Goal: Task Accomplishment & Management: Complete application form

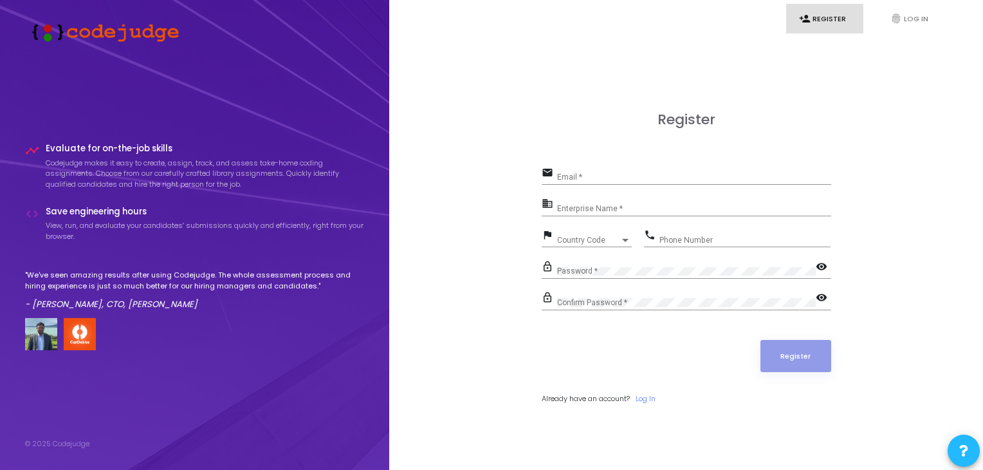
click at [604, 172] on div "Email *" at bounding box center [694, 174] width 274 height 20
type input "A"
type input "[EMAIL_ADDRESS][DOMAIN_NAME]"
type input "09012066622"
click at [638, 207] on input "Enterprise Name *" at bounding box center [694, 208] width 274 height 9
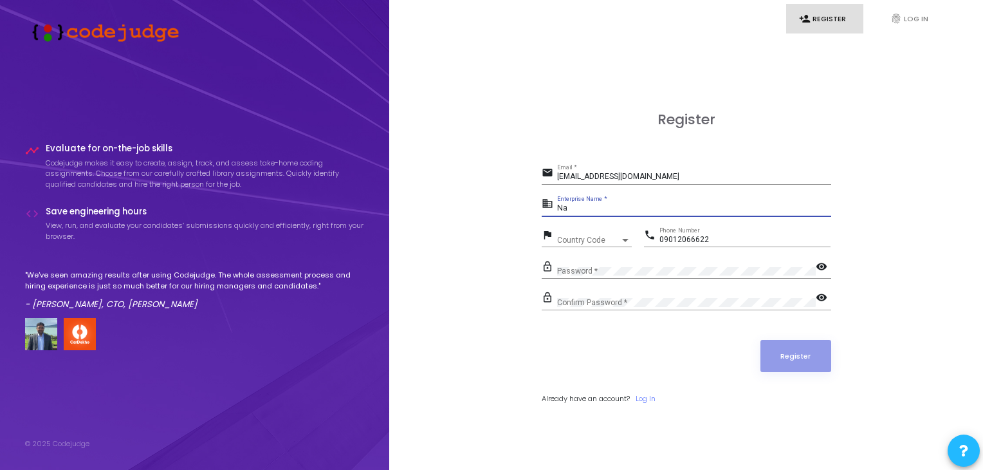
type input "Na"
click at [667, 239] on input "09012066622" at bounding box center [745, 240] width 171 height 9
type input "9012066622"
click at [579, 240] on span "Country Code" at bounding box center [588, 240] width 63 height 8
type input "9"
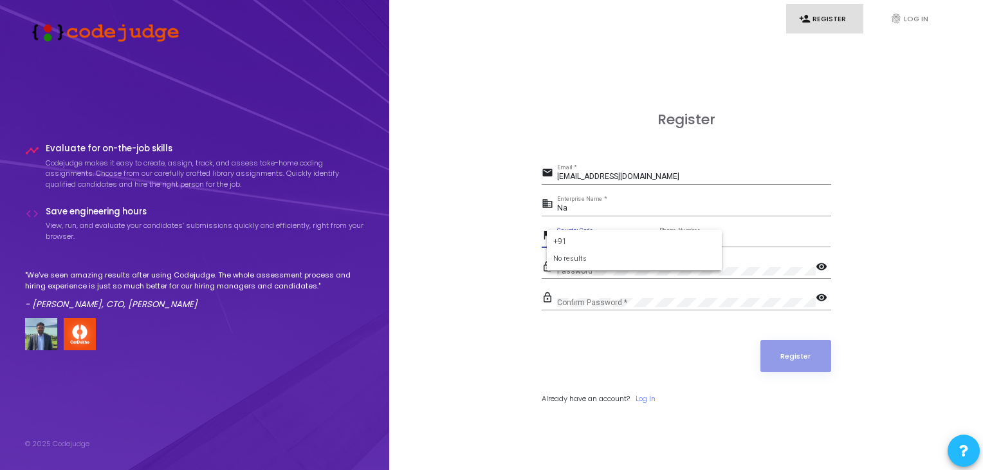
type input "+91"
click at [481, 250] on div at bounding box center [491, 235] width 983 height 470
click at [561, 243] on div "Country Code" at bounding box center [588, 240] width 63 height 8
type input "ind"
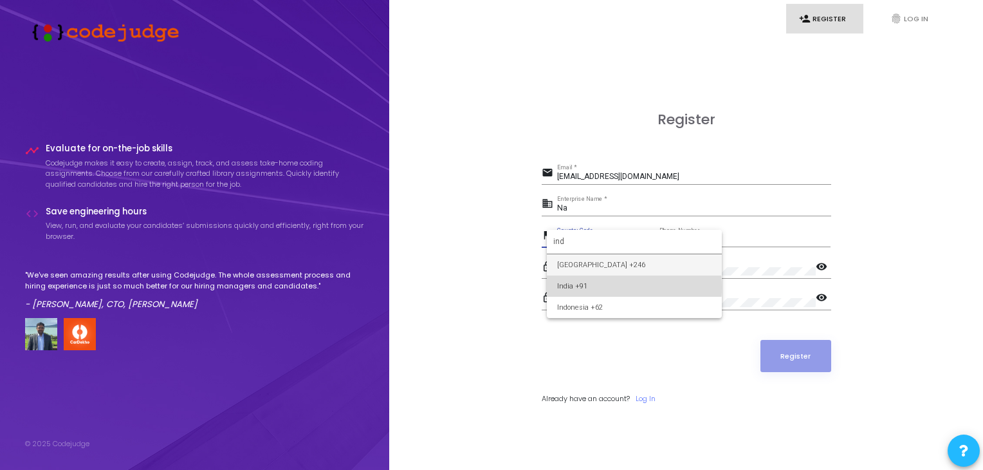
click at [601, 287] on span "India +91" at bounding box center [634, 285] width 154 height 21
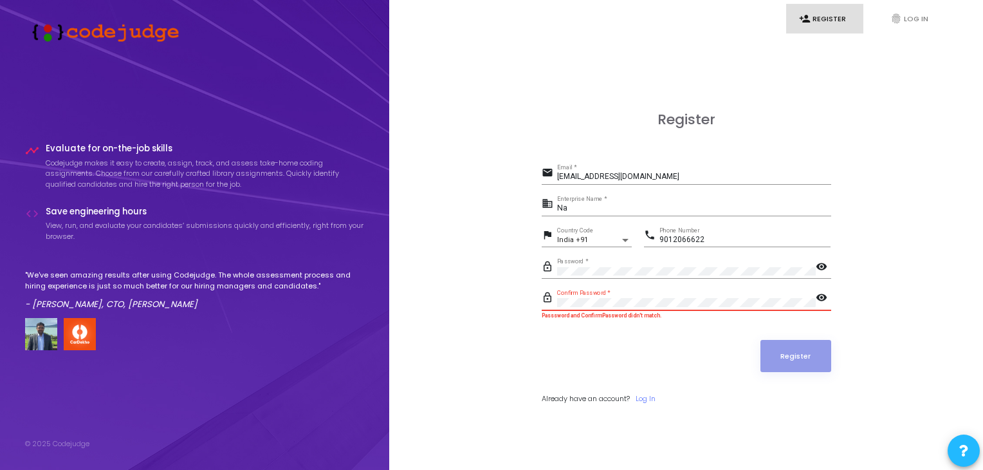
click at [820, 297] on mat-icon "visibility" at bounding box center [823, 298] width 15 height 15
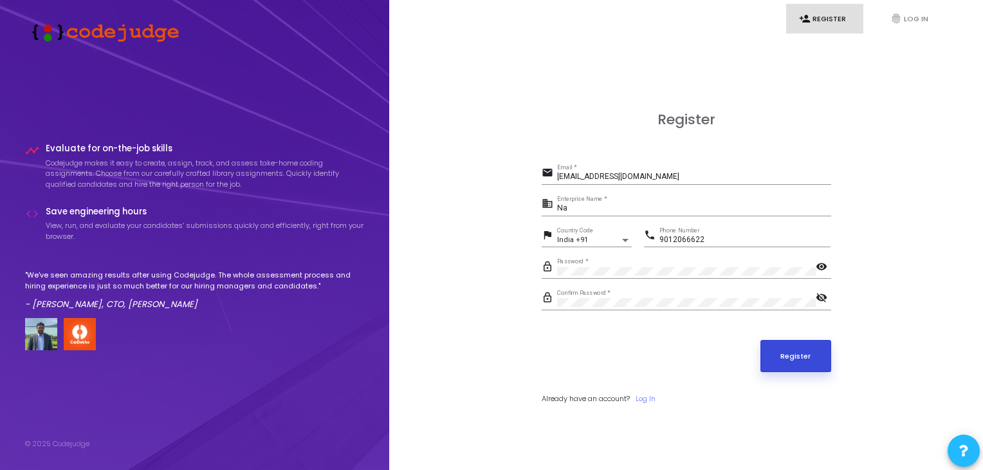
click at [813, 351] on button "Register" at bounding box center [796, 356] width 71 height 32
click at [571, 210] on input "Na" at bounding box center [694, 208] width 274 height 9
click at [592, 209] on input "Na" at bounding box center [694, 208] width 274 height 9
type input "N"
click at [708, 176] on input "[EMAIL_ADDRESS][DOMAIN_NAME]" at bounding box center [694, 176] width 274 height 9
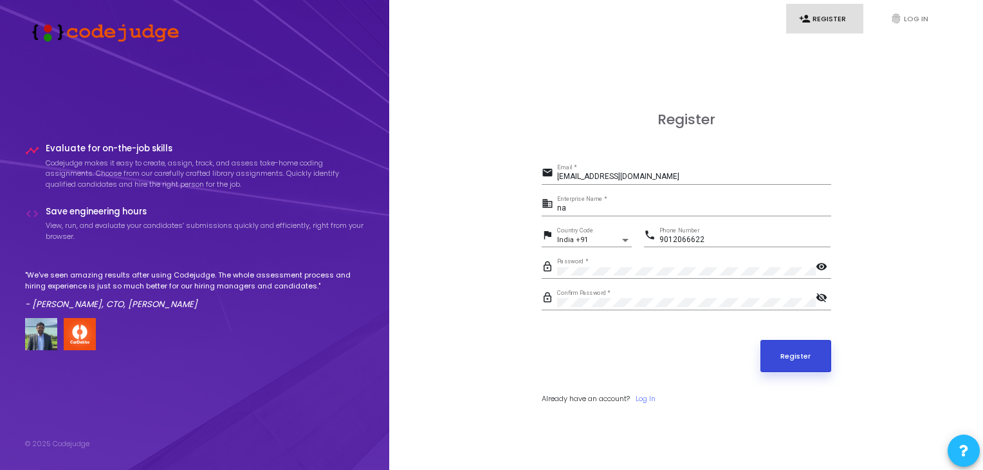
click at [790, 366] on button "Register" at bounding box center [796, 356] width 71 height 32
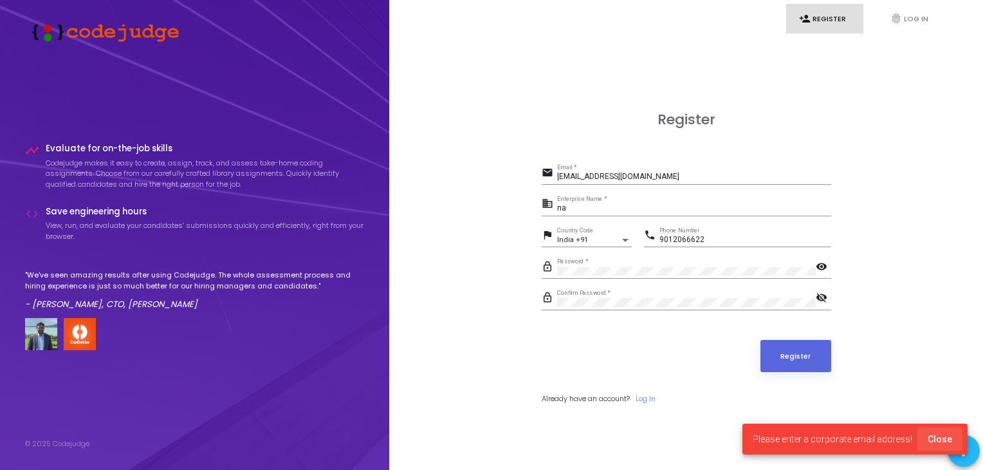
click at [942, 437] on span "Close" at bounding box center [940, 439] width 24 height 10
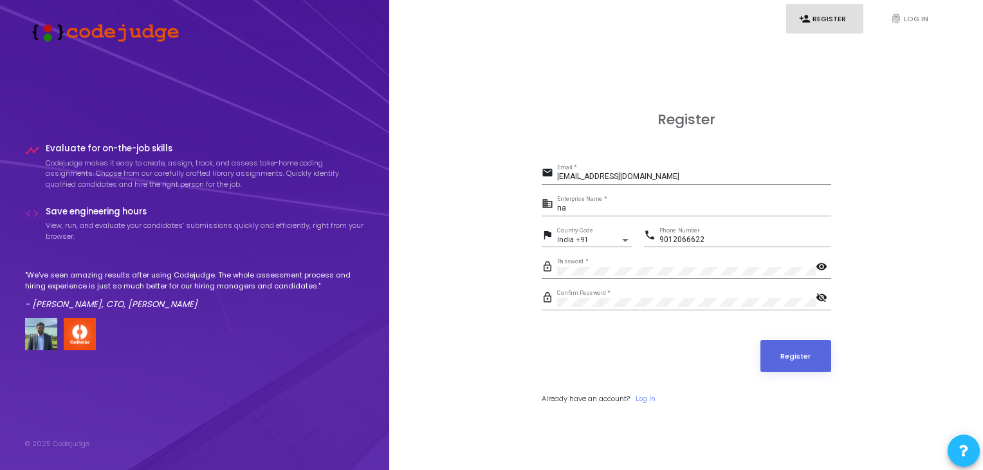
click at [604, 205] on input "na" at bounding box center [694, 208] width 274 height 9
type input "n"
